Goal: Navigation & Orientation: Find specific page/section

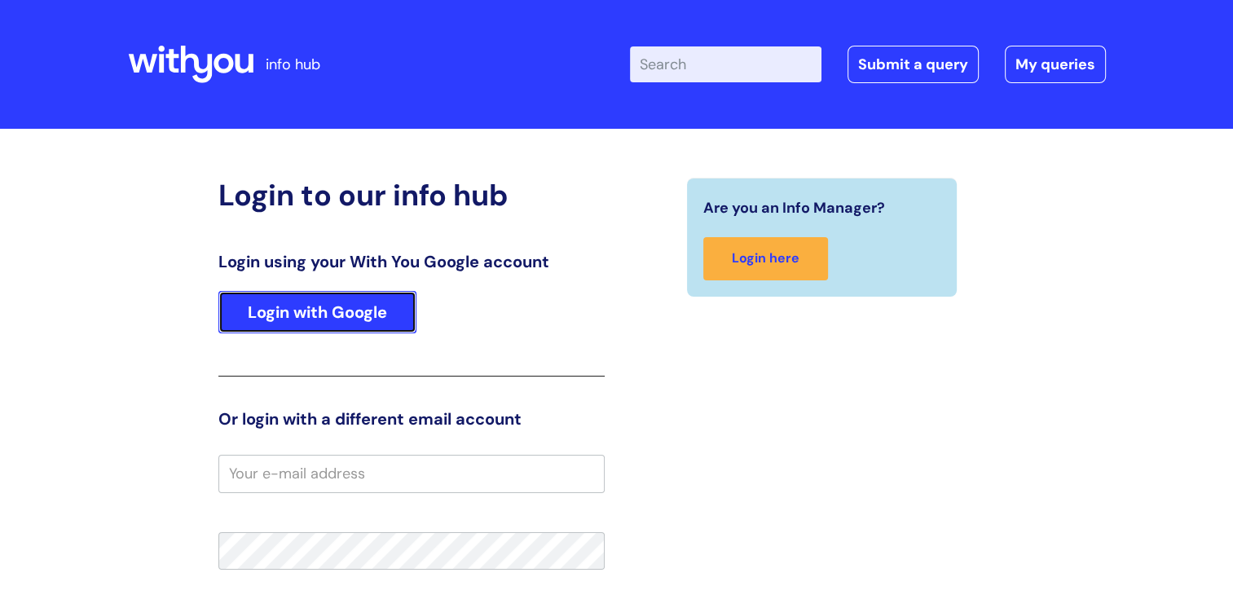
click at [335, 301] on link "Login with Google" at bounding box center [317, 312] width 198 height 42
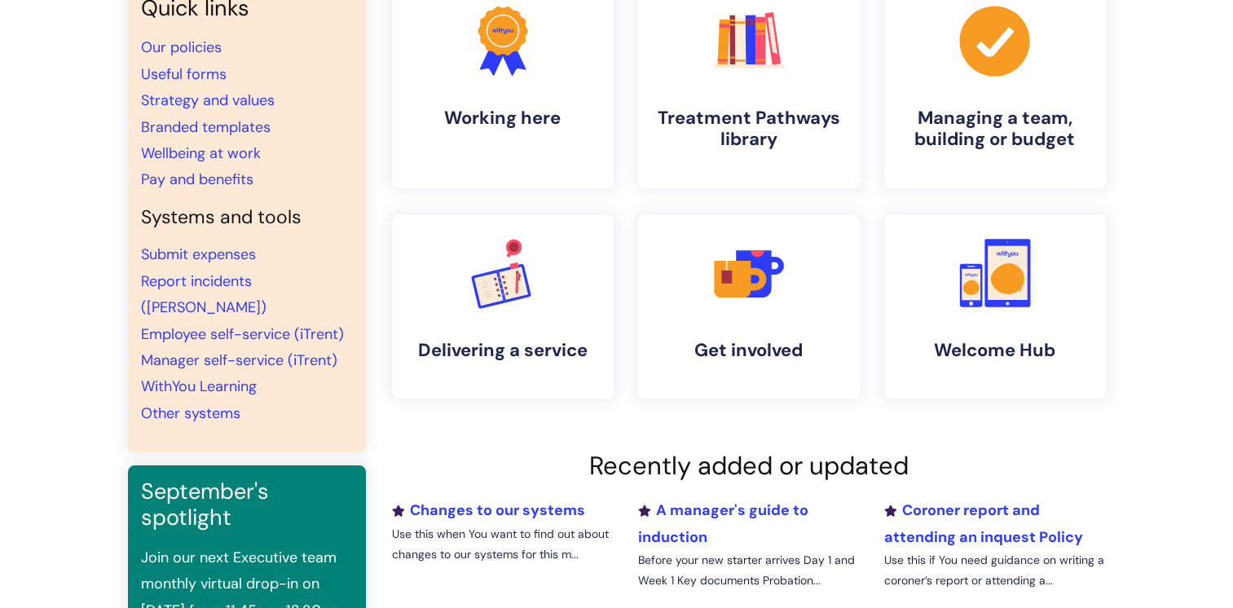
scroll to position [244, 0]
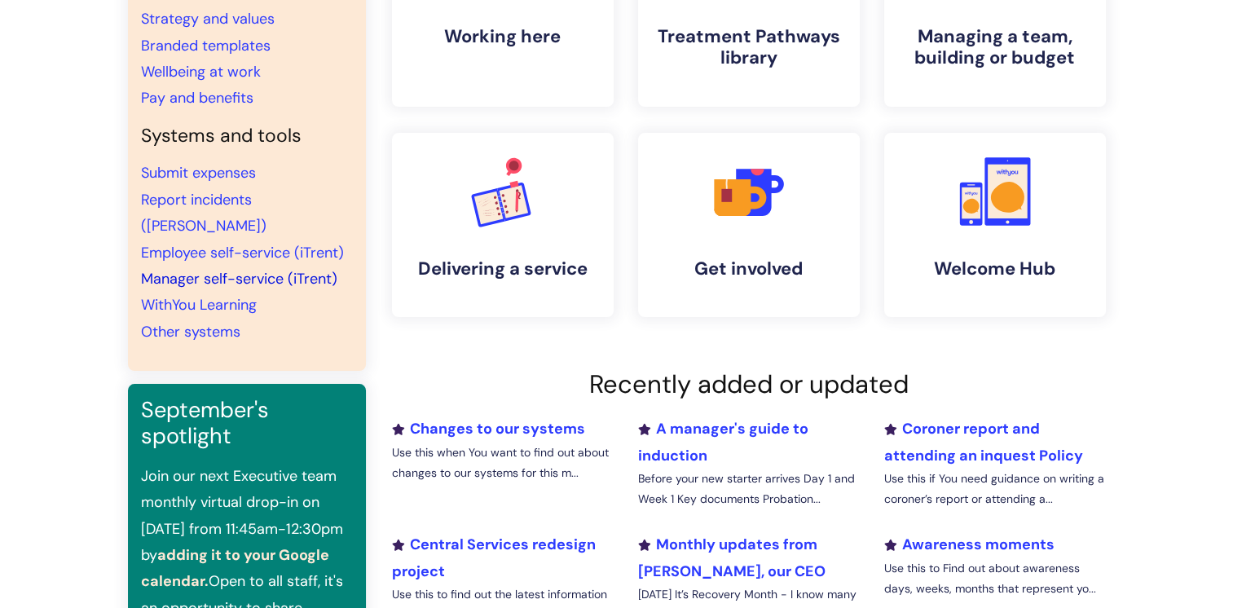
click at [254, 269] on link "Manager self-service (iTrent)" at bounding box center [239, 279] width 196 height 20
click at [223, 243] on link "Employee self-service (iTrent)" at bounding box center [242, 253] width 203 height 20
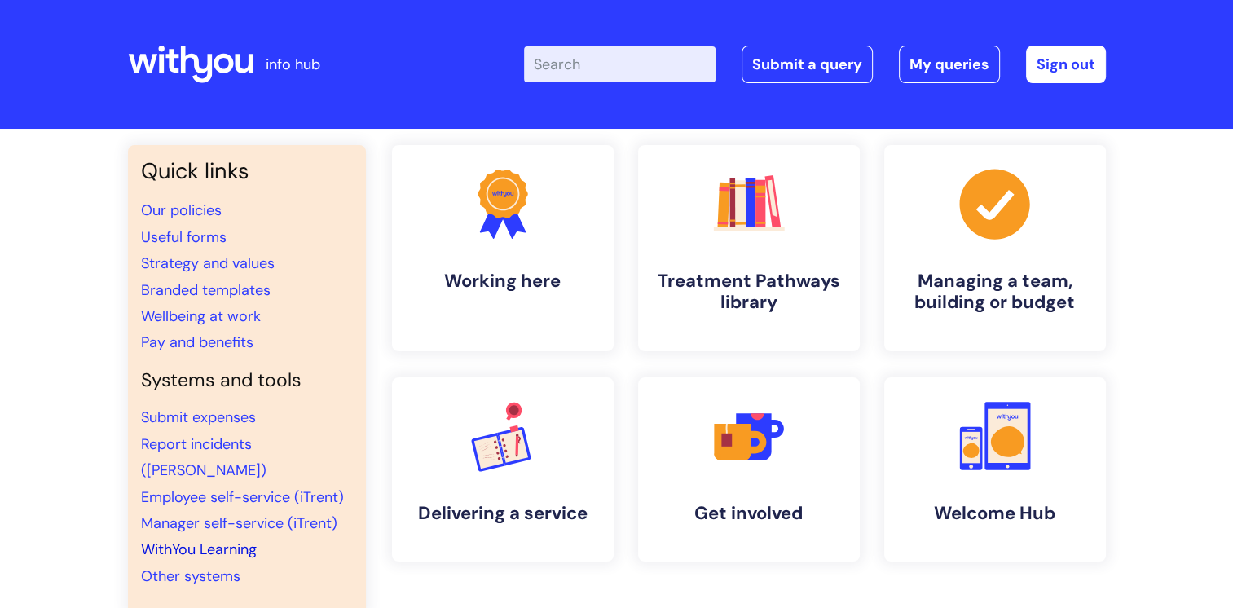
scroll to position [81, 0]
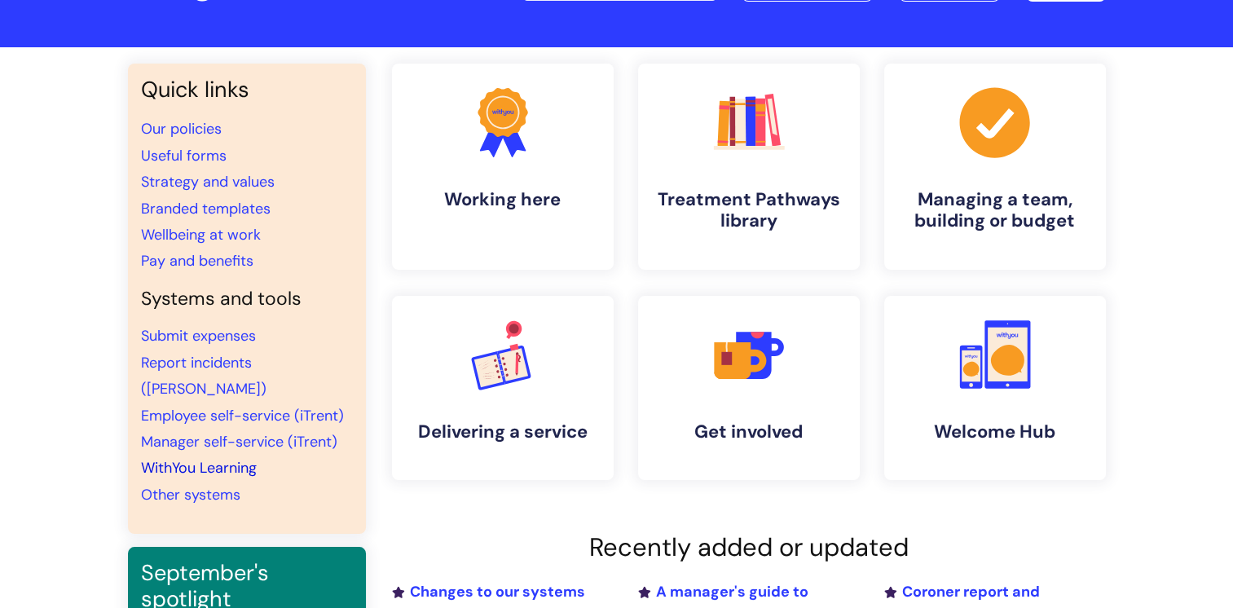
click at [218, 458] on link "WithYou Learning" at bounding box center [199, 468] width 116 height 20
